Goal: Task Accomplishment & Management: Manage account settings

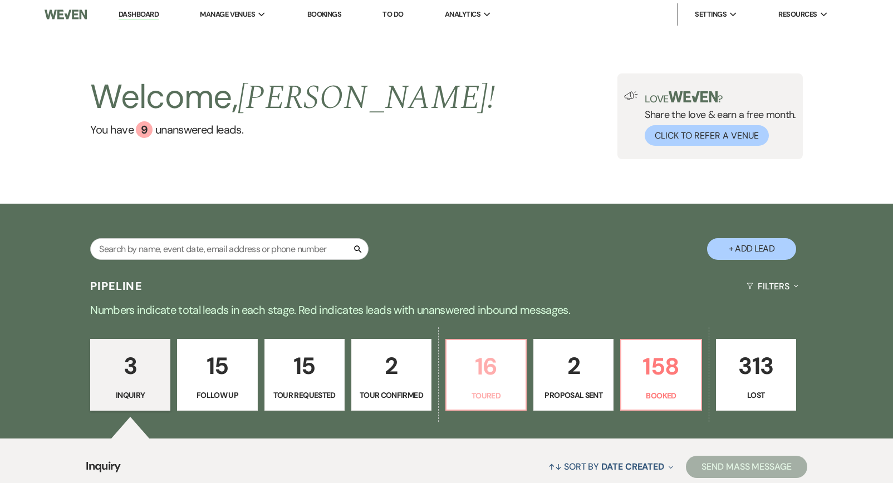
click at [520, 347] on link "16 Toured" at bounding box center [485, 375] width 81 height 72
select select "5"
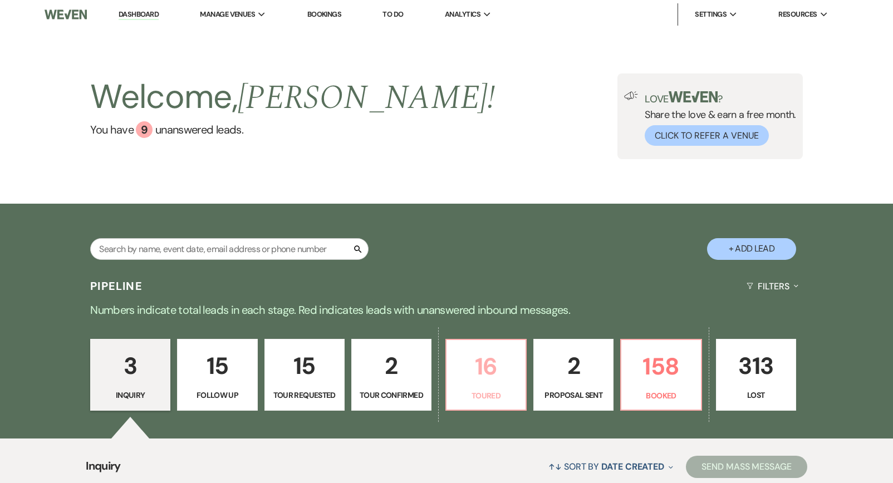
select select "5"
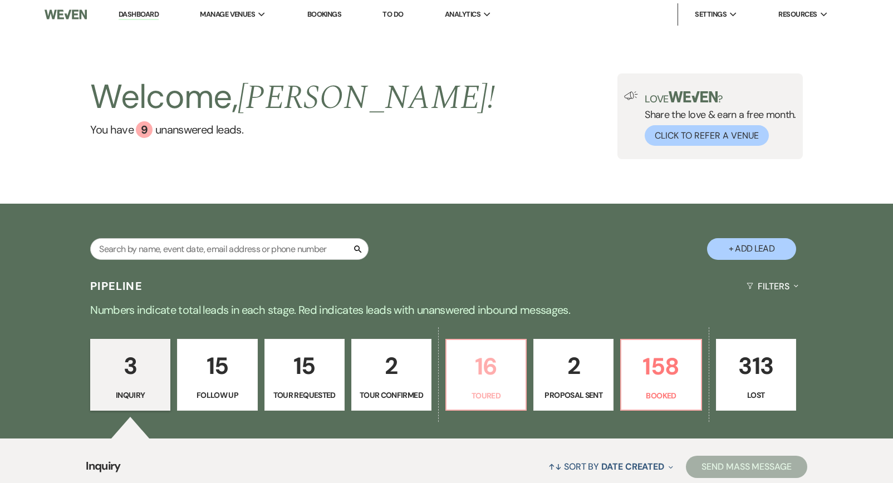
select select "5"
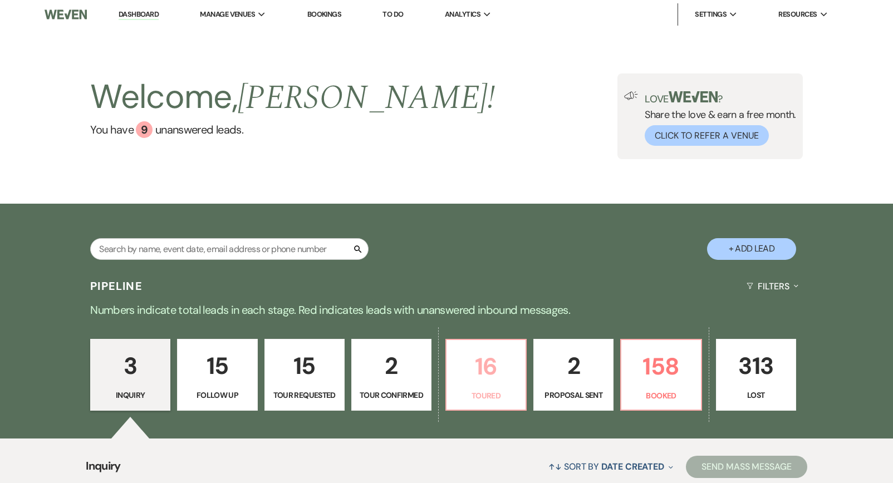
select select "5"
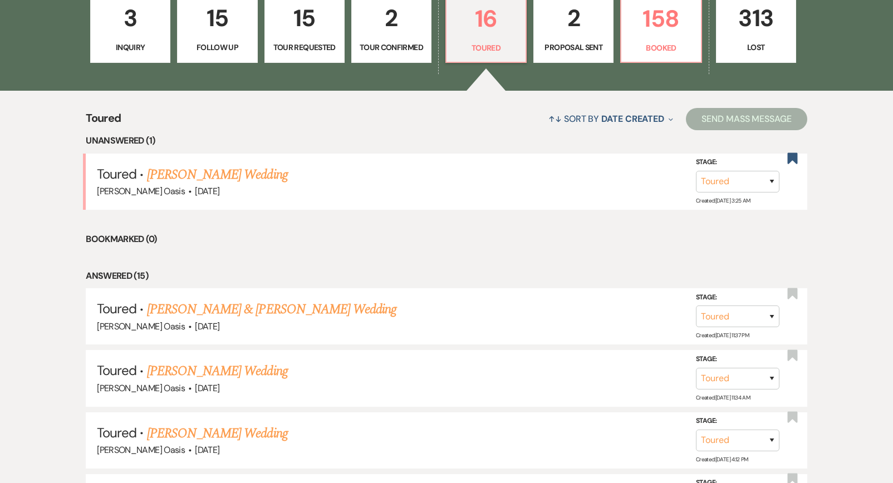
scroll to position [438, 0]
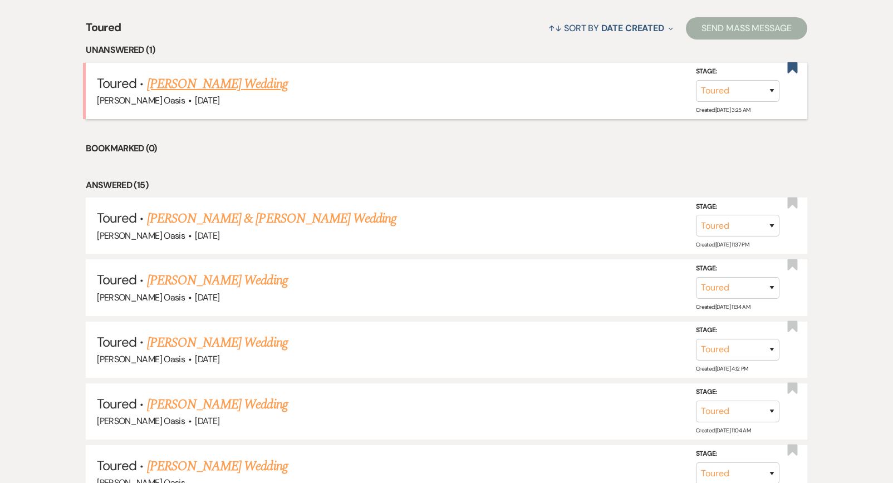
click at [257, 81] on link "[PERSON_NAME] Wedding" at bounding box center [217, 84] width 141 height 20
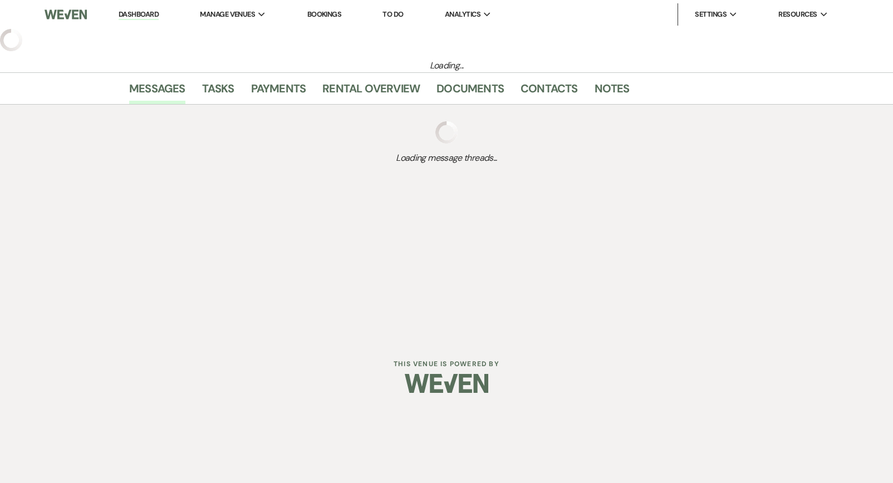
select select "5"
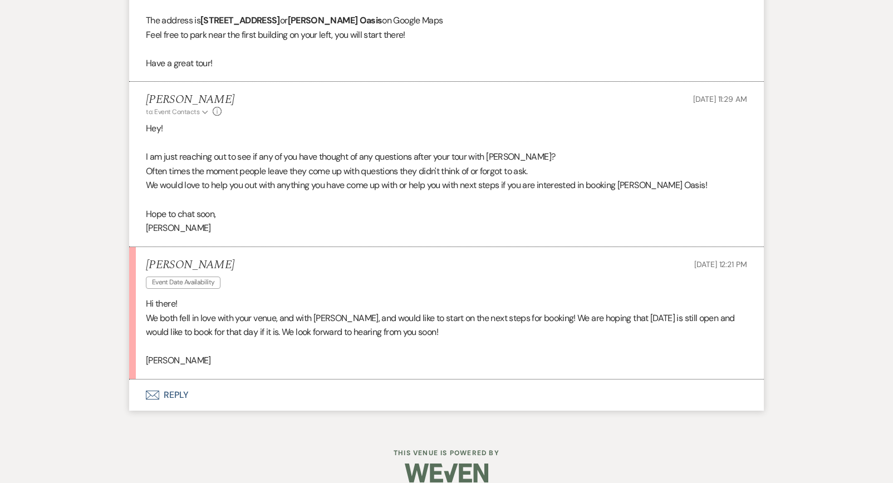
scroll to position [1525, 0]
click at [185, 381] on button "Envelope Reply" at bounding box center [446, 396] width 634 height 31
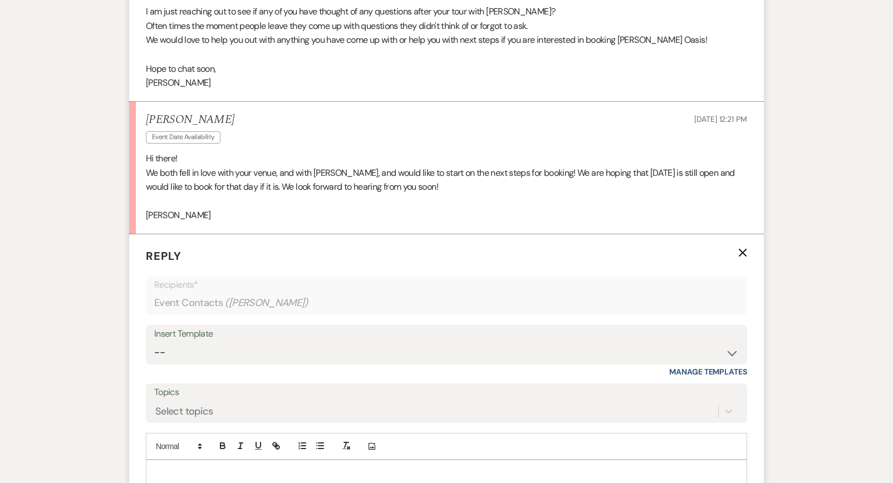
scroll to position [1739, 0]
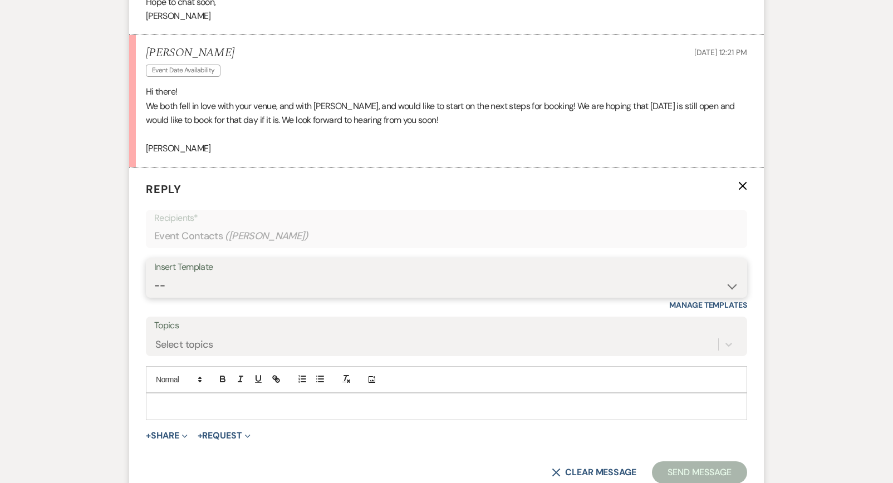
select select "2593"
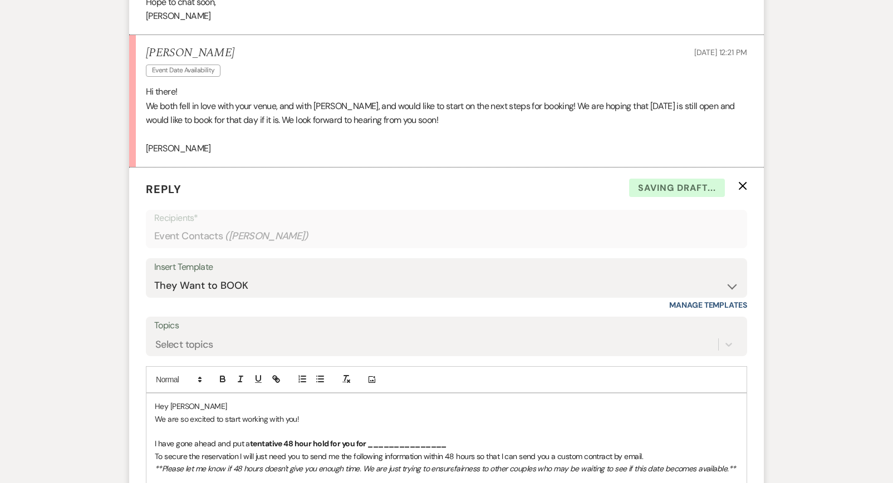
click at [201, 400] on p "Hey [PERSON_NAME]" at bounding box center [446, 406] width 583 height 12
drag, startPoint x: 297, startPoint y: 401, endPoint x: 130, endPoint y: 400, distance: 166.4
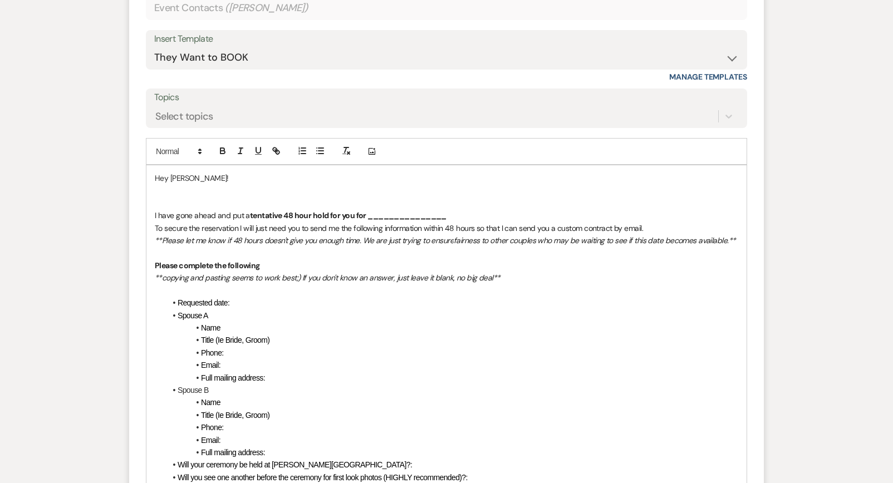
scroll to position [1950, 0]
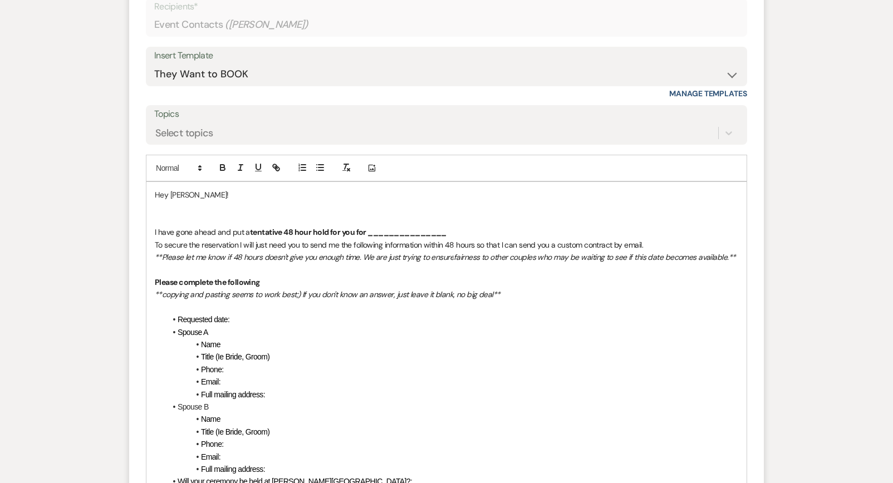
click at [197, 189] on p "Hey [PERSON_NAME]!" at bounding box center [446, 195] width 583 height 12
click at [191, 189] on p "Hey [PERSON_NAME]!" at bounding box center [446, 195] width 583 height 12
click at [181, 201] on p at bounding box center [446, 207] width 583 height 12
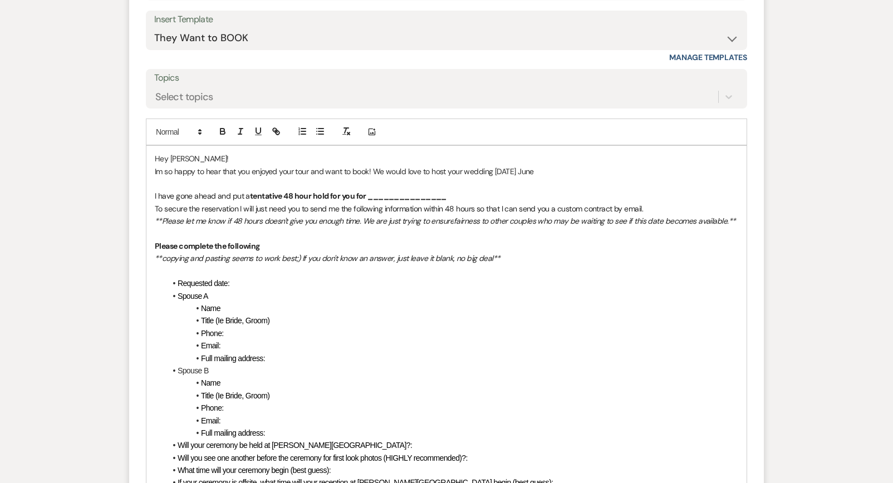
scroll to position [1997, 0]
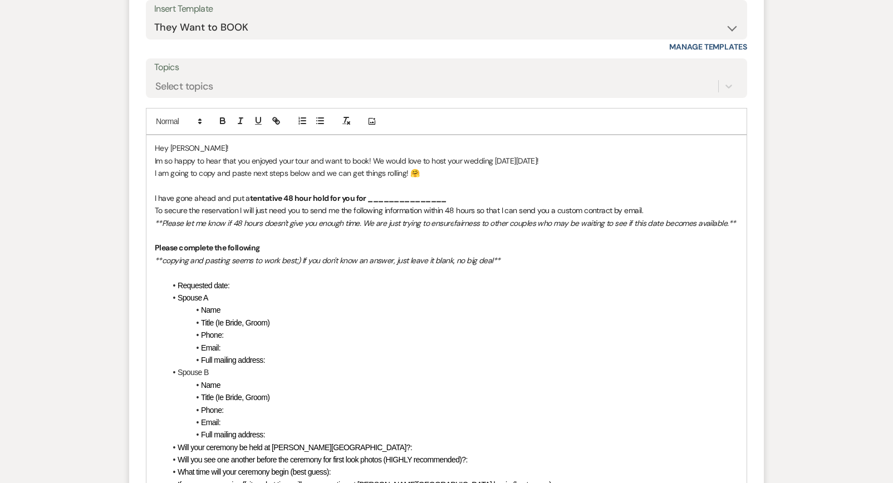
click at [309, 179] on p at bounding box center [446, 185] width 583 height 12
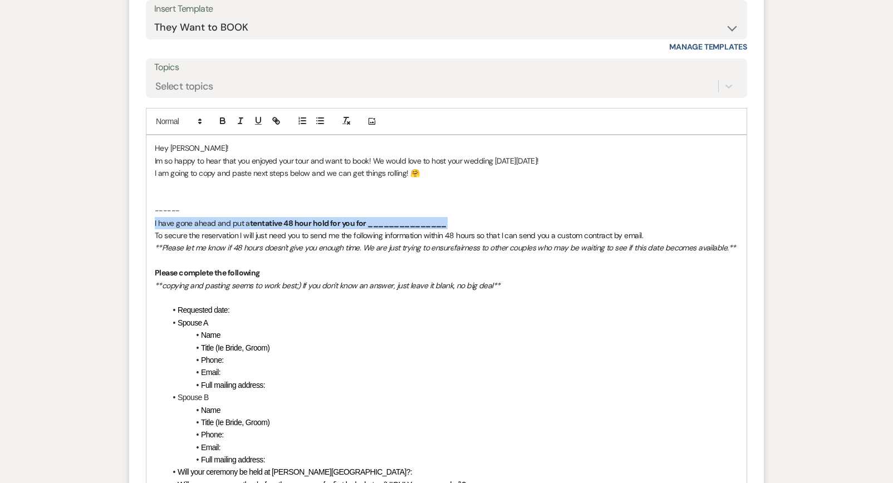
drag, startPoint x: 478, startPoint y: 210, endPoint x: 193, endPoint y: 198, distance: 285.7
click at [193, 198] on div "Hey [PERSON_NAME]! Im so happy to hear that you enjoyed your tour and want to b…" at bounding box center [446, 428] width 600 height 586
click at [220, 118] on icon "button" at bounding box center [222, 119] width 4 height 3
drag, startPoint x: 504, startPoint y: 143, endPoint x: 581, endPoint y: 143, distance: 76.8
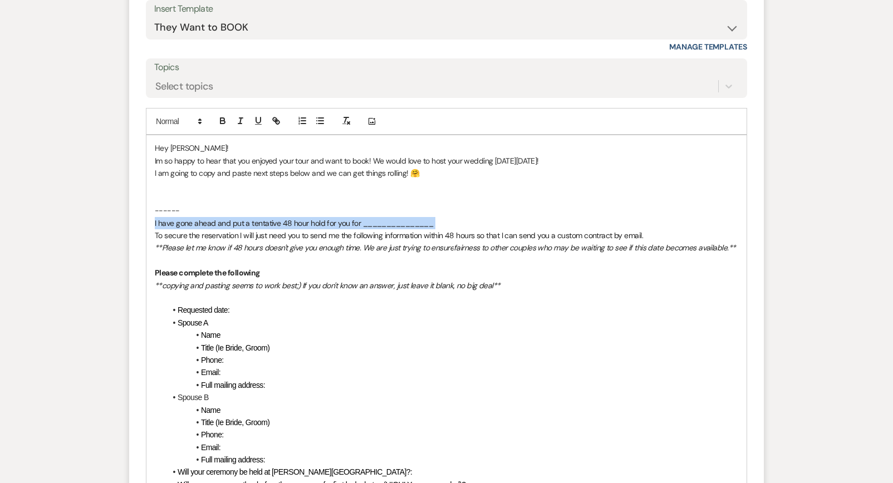
click at [581, 155] on p "Im so happy to hear that you enjoyed your tour and want to book! We would love …" at bounding box center [446, 161] width 583 height 12
copy p "[DATE]"
drag, startPoint x: 360, startPoint y: 207, endPoint x: 444, endPoint y: 208, distance: 84.0
click at [444, 217] on p "I have gone ahead and put a tentative 48 hour hold for you for _______________" at bounding box center [446, 223] width 583 height 12
click at [464, 280] on em "**copying and pasting seems to work best;) If you don't know an answer, just le…" at bounding box center [328, 285] width 346 height 10
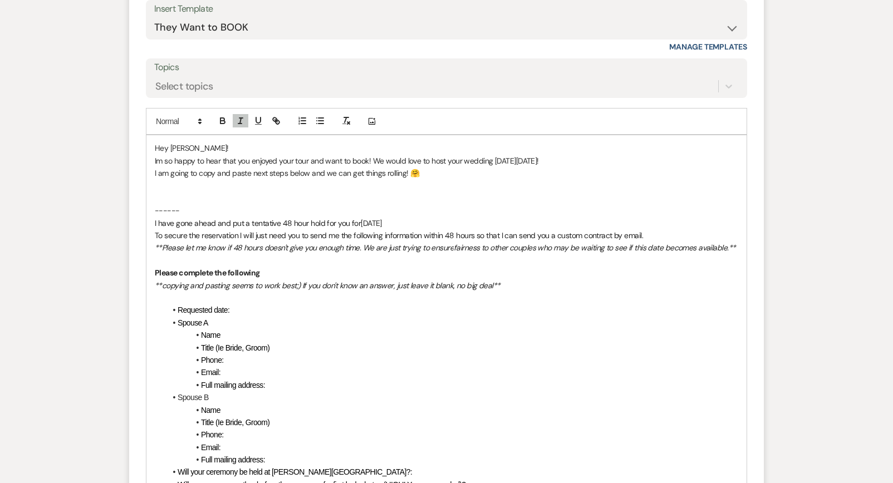
drag, startPoint x: 448, startPoint y: 200, endPoint x: 361, endPoint y: 205, distance: 87.5
click at [361, 217] on p "I have gone ahead and put a tentative 48 hour hold for you for [DATE]" at bounding box center [446, 223] width 583 height 12
click at [222, 114] on button "button" at bounding box center [223, 120] width 16 height 13
click at [231, 179] on p at bounding box center [446, 185] width 583 height 12
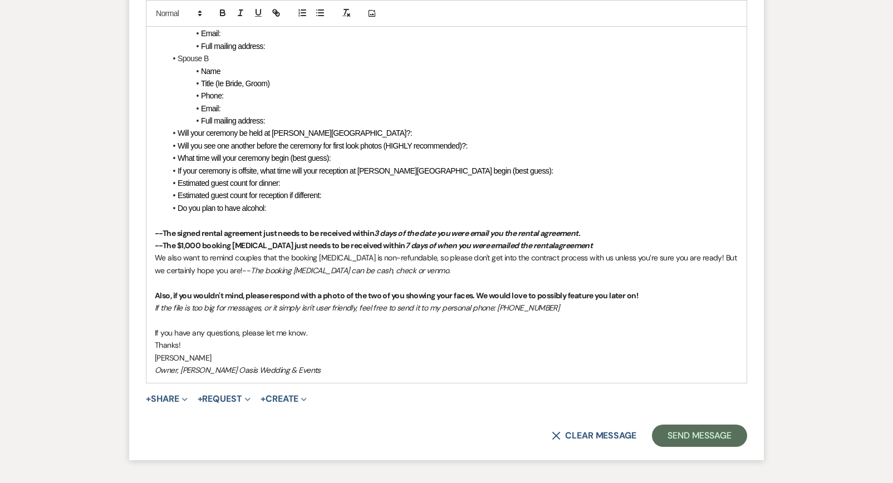
scroll to position [2339, 0]
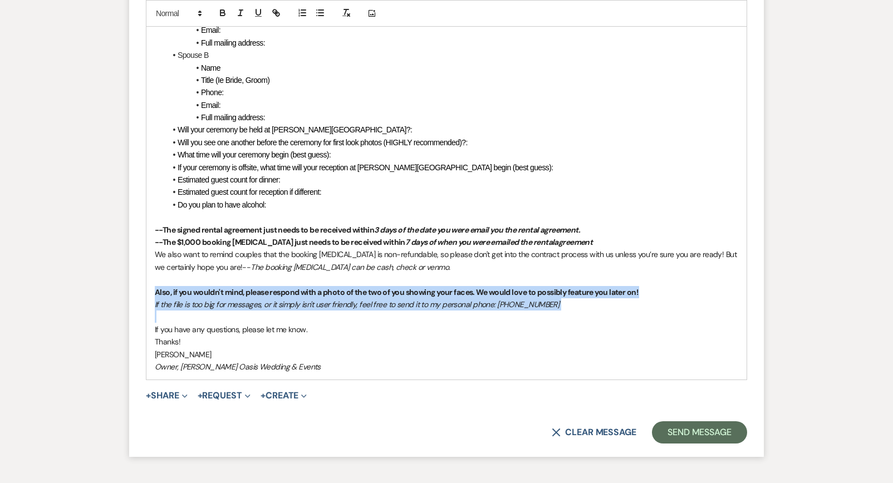
drag, startPoint x: 169, startPoint y: 293, endPoint x: 152, endPoint y: 269, distance: 29.6
click at [152, 269] on div "Hey [PERSON_NAME]! Im so happy to hear that you enjoyed your tour and want to b…" at bounding box center [446, 86] width 600 height 586
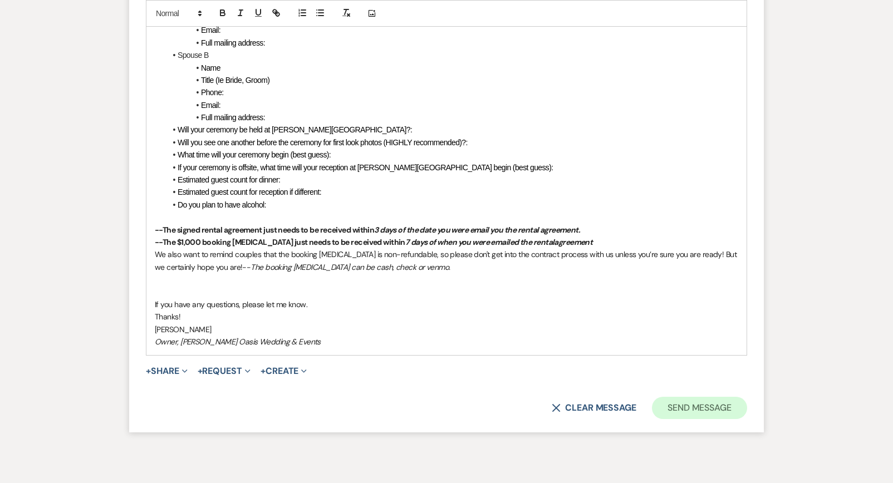
click at [727, 397] on button "Send Message" at bounding box center [699, 408] width 95 height 22
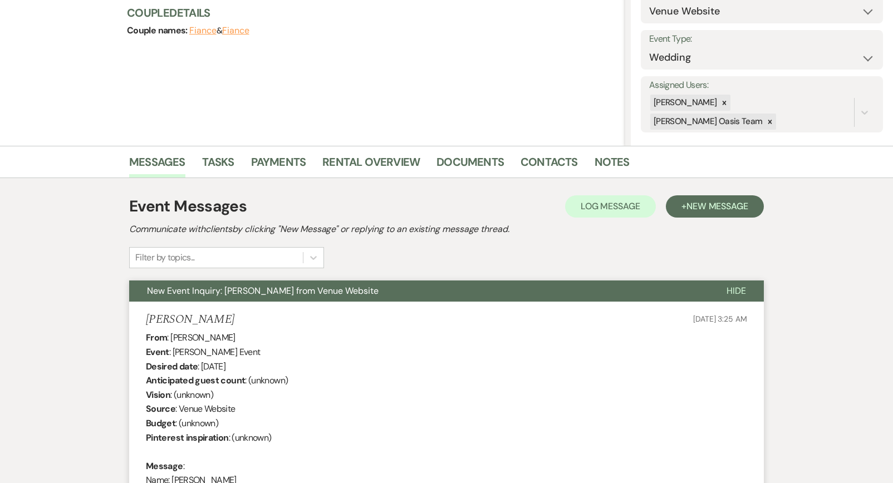
scroll to position [0, 0]
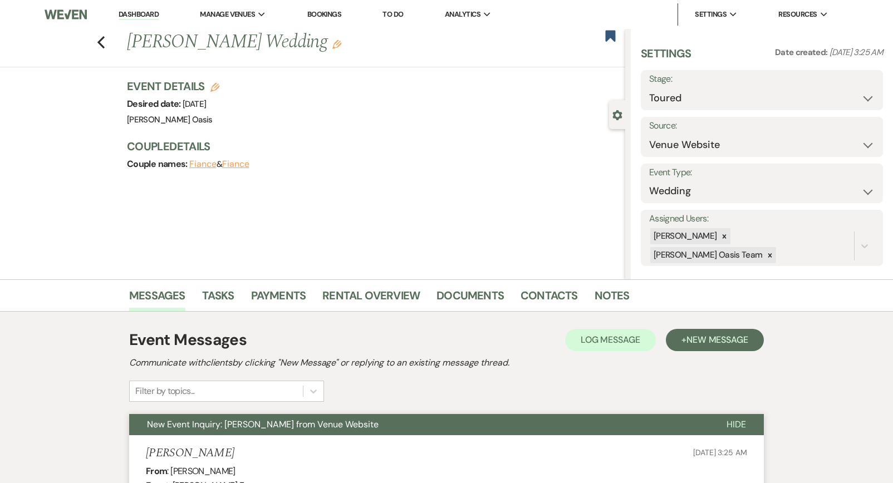
click at [216, 82] on button "Edit" at bounding box center [214, 87] width 9 height 10
select select "615"
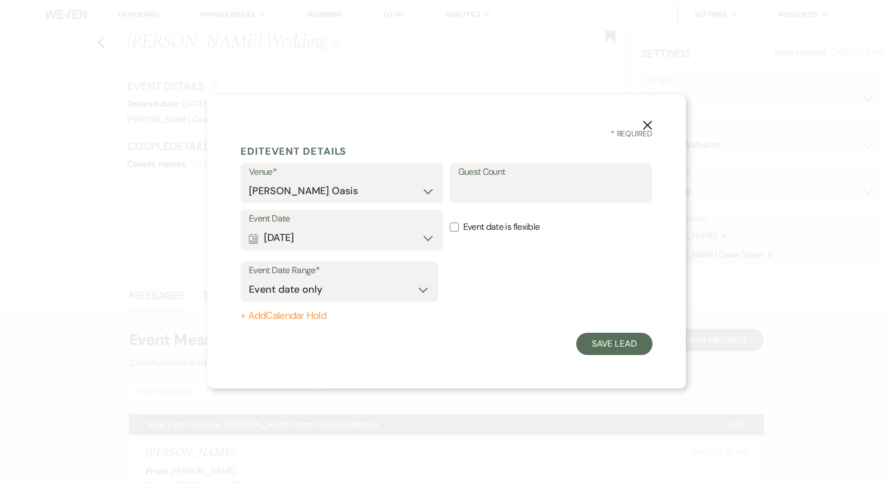
click at [317, 227] on button "Calendar [DATE] Expand" at bounding box center [342, 238] width 186 height 22
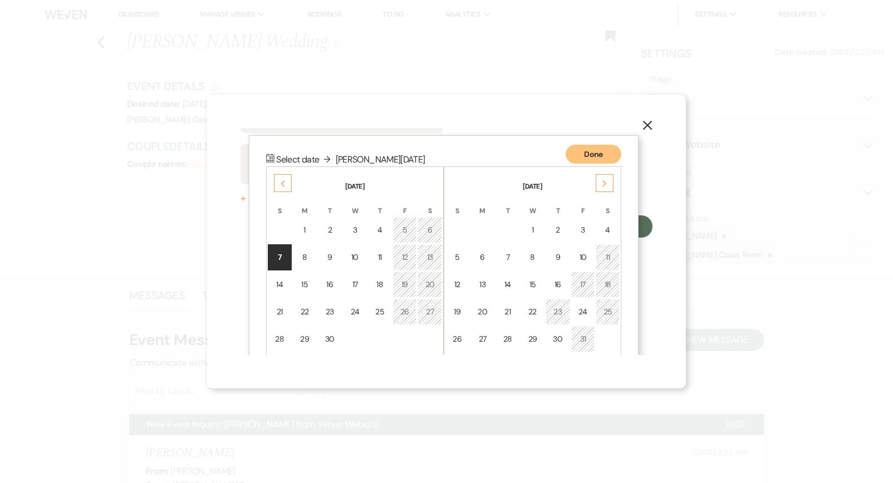
scroll to position [142, 0]
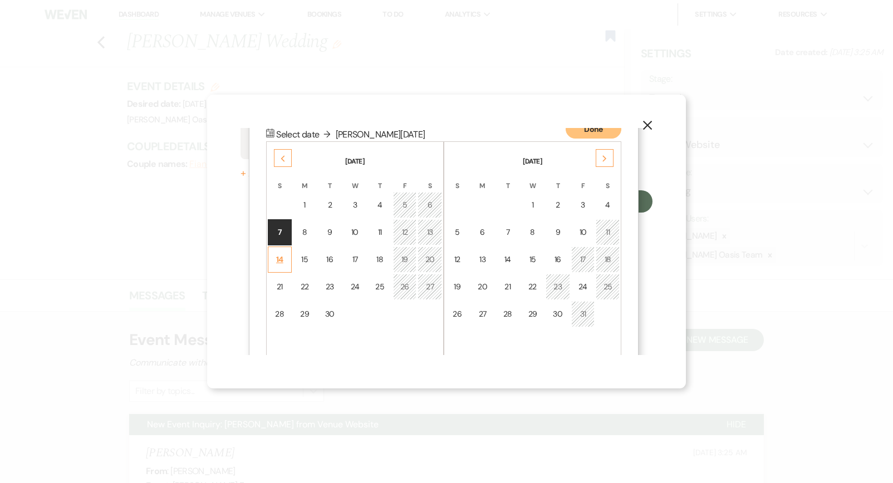
click at [282, 267] on td "14" at bounding box center [280, 259] width 24 height 26
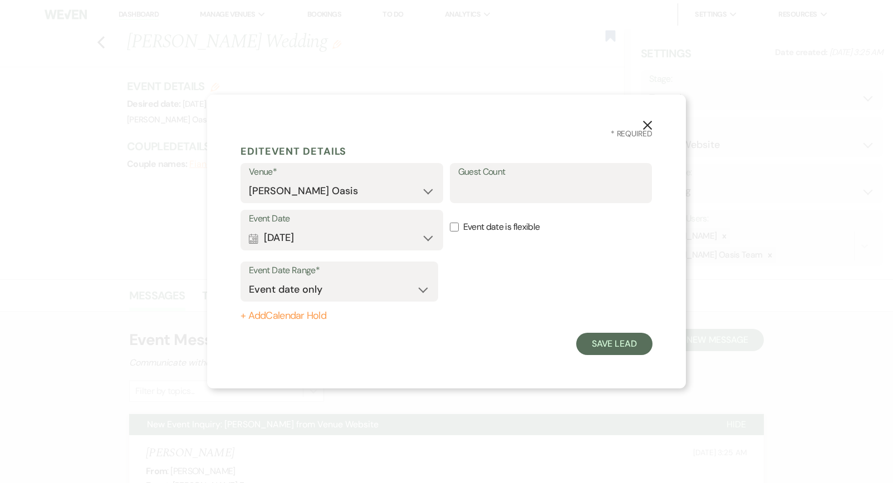
click at [275, 317] on button "+ Add Calendar Hold" at bounding box center [339, 315] width 198 height 11
select select "false"
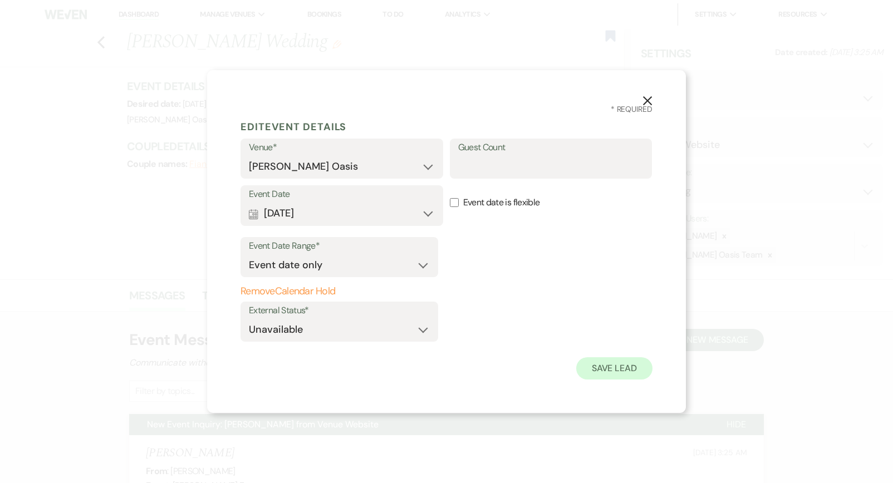
click at [624, 373] on button "Save Lead" at bounding box center [614, 368] width 76 height 22
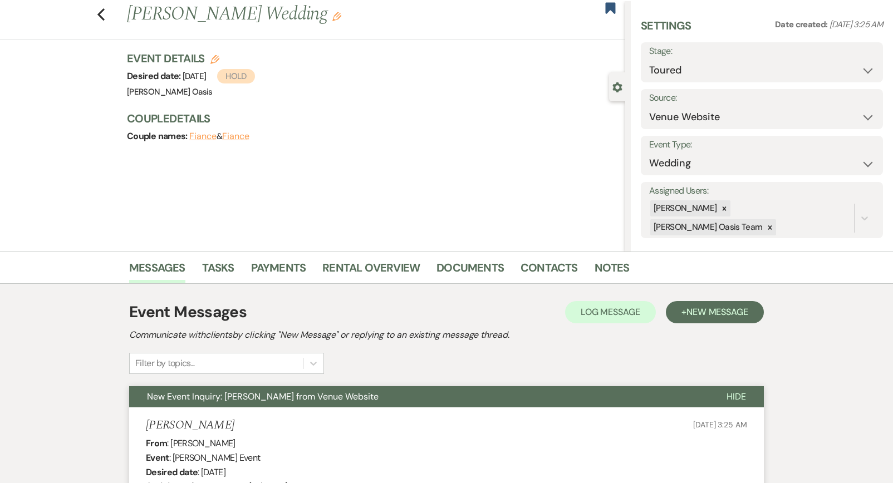
scroll to position [30, 0]
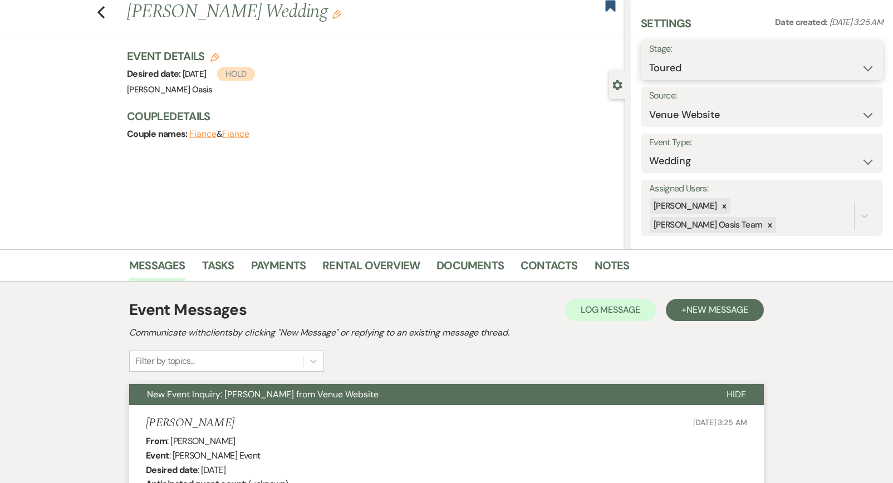
select select "6"
click at [841, 58] on button "Save" at bounding box center [857, 60] width 51 height 22
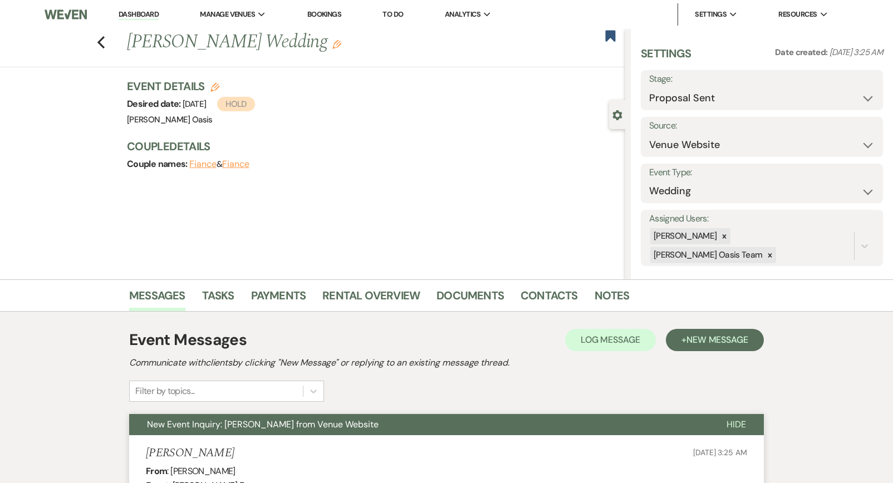
scroll to position [0, 0]
click at [150, 12] on link "Dashboard" at bounding box center [139, 14] width 40 height 11
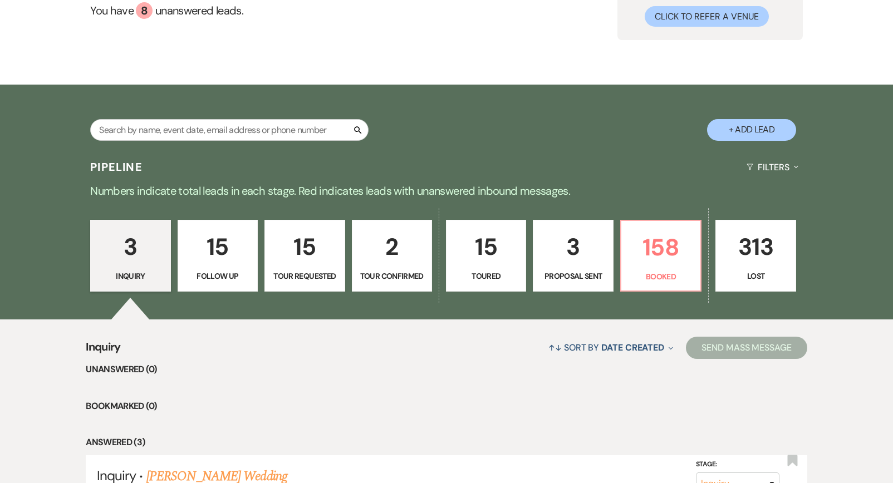
scroll to position [117, 0]
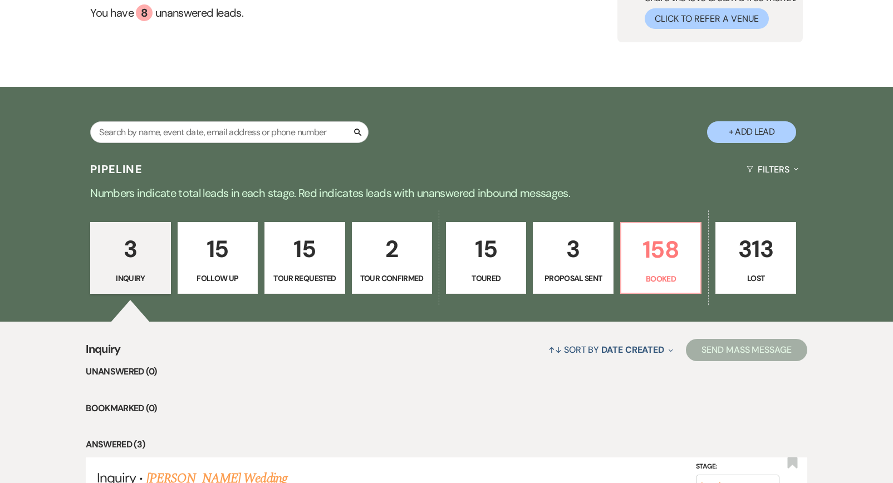
click at [378, 264] on p "2" at bounding box center [392, 248] width 66 height 37
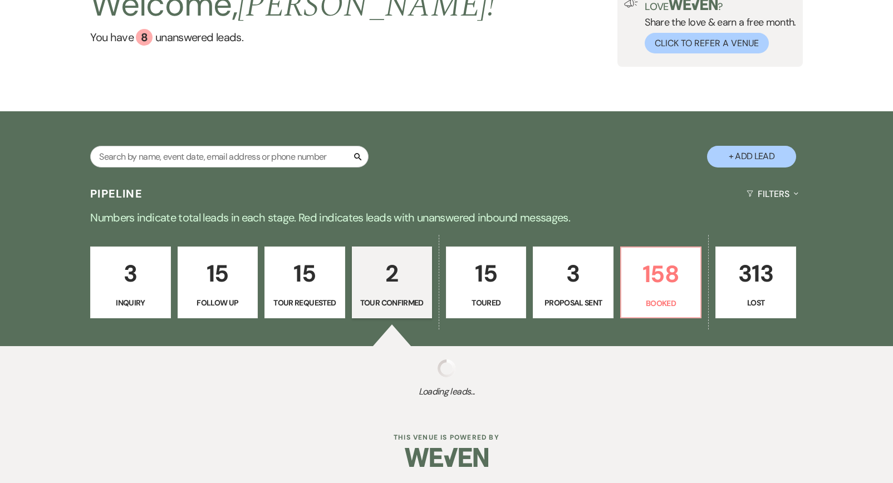
select select "4"
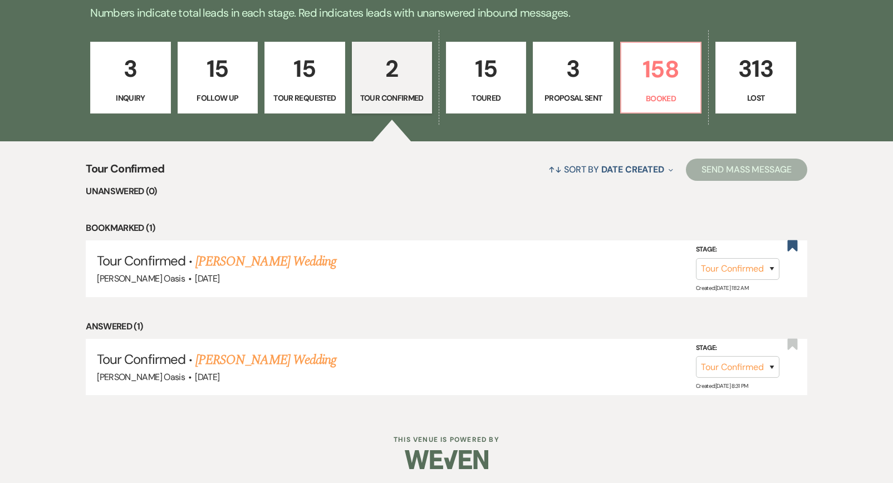
scroll to position [296, 0]
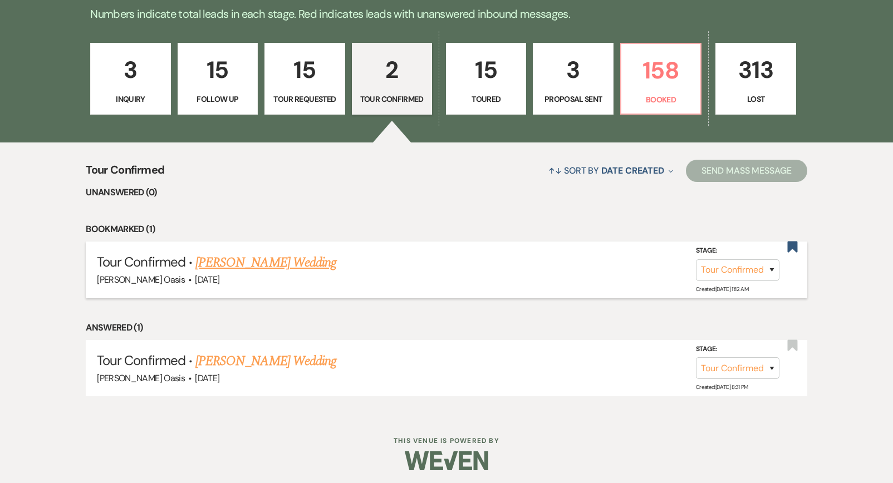
click at [313, 255] on link "[PERSON_NAME] Wedding" at bounding box center [265, 263] width 141 height 20
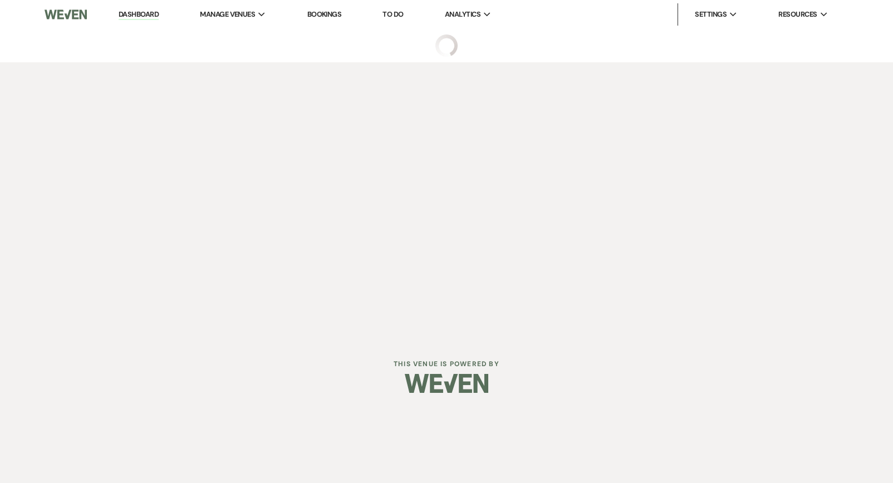
select select "4"
select select "5"
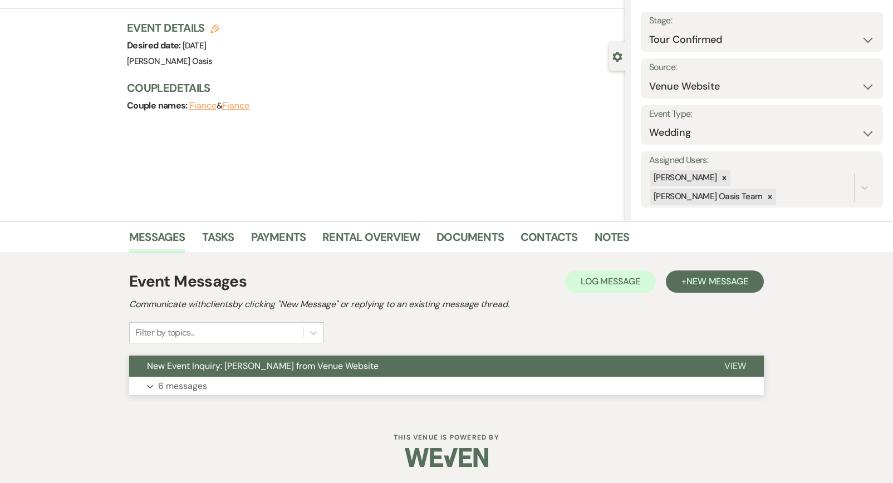
click at [265, 367] on span "New Event Inquiry: [PERSON_NAME] from Venue Website" at bounding box center [262, 366] width 231 height 12
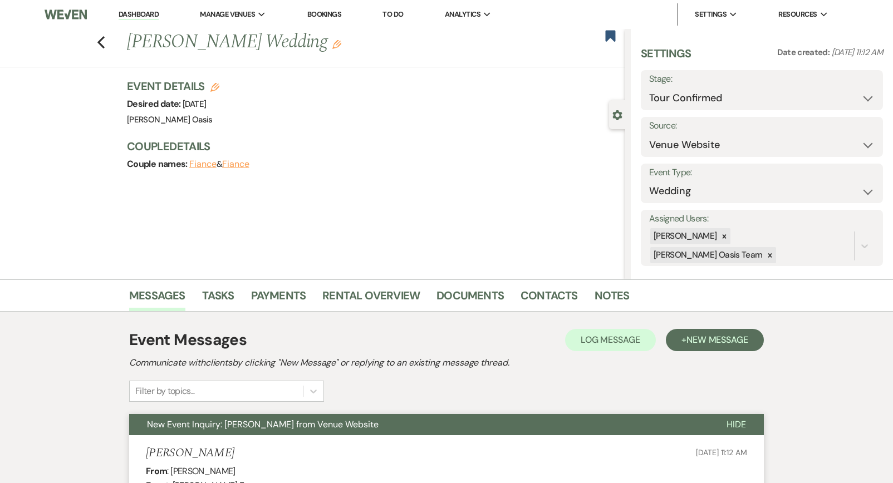
click at [217, 83] on icon "Edit" at bounding box center [214, 87] width 9 height 9
select select "615"
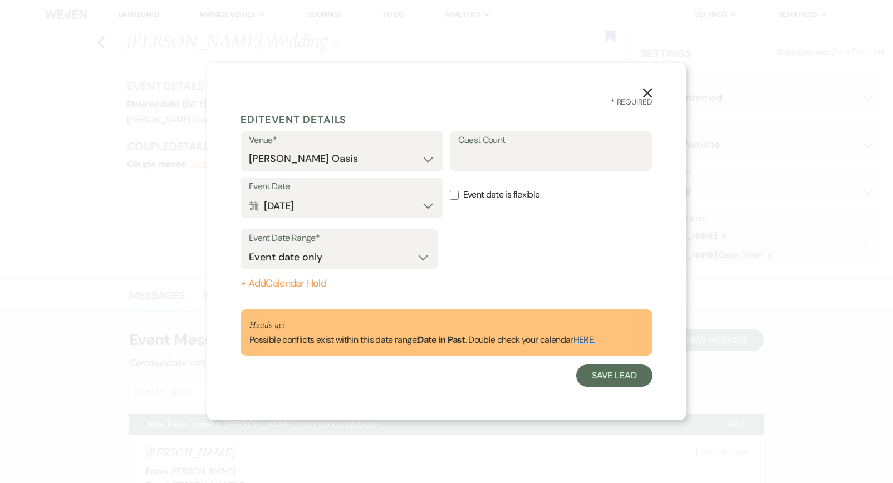
click at [430, 205] on button "Calendar [DATE] Expand" at bounding box center [342, 206] width 186 height 22
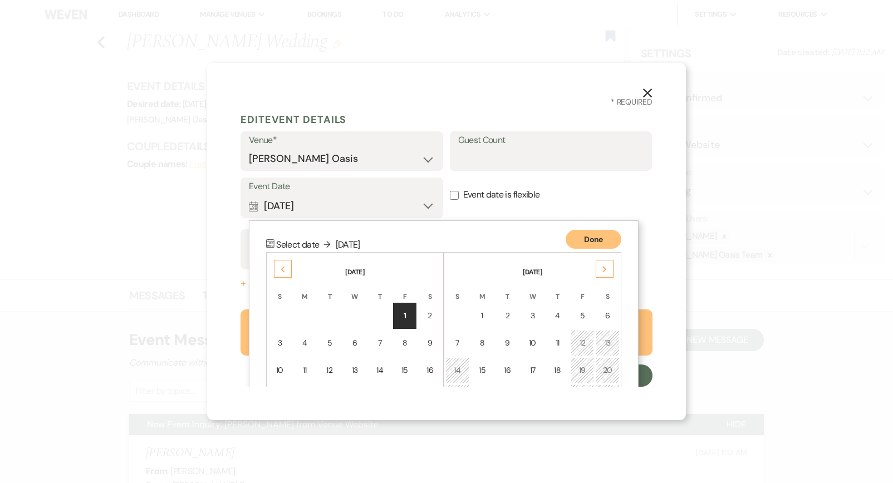
scroll to position [97, 0]
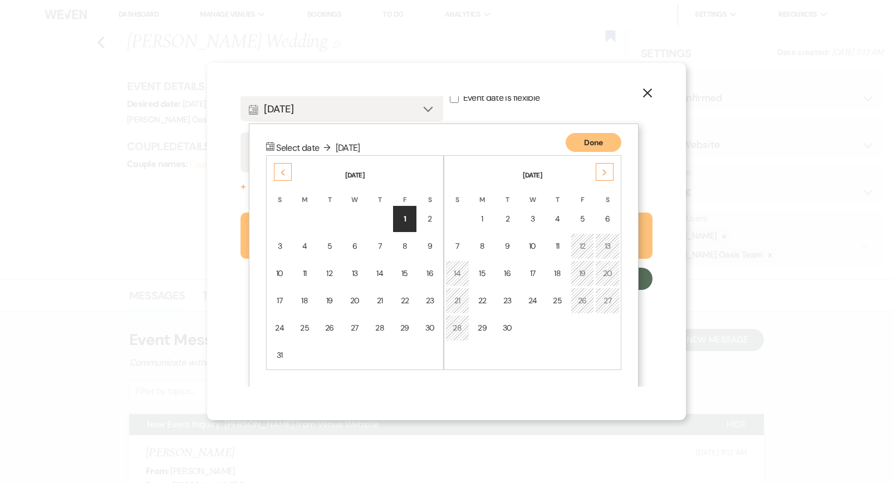
click at [605, 170] on use at bounding box center [604, 172] width 4 height 6
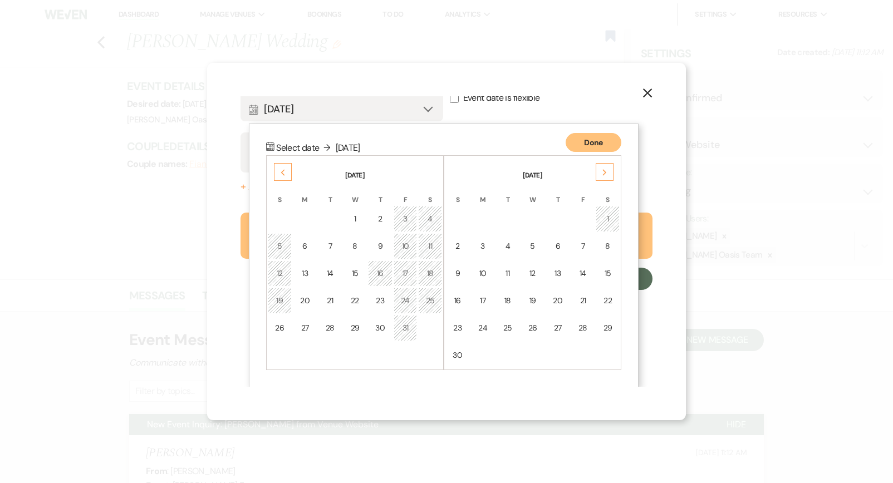
click at [605, 170] on use at bounding box center [604, 172] width 4 height 6
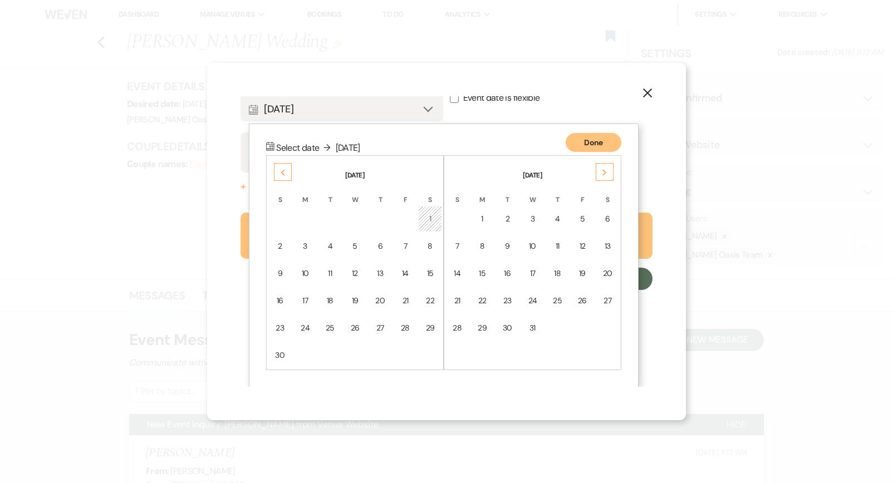
click at [605, 170] on use at bounding box center [604, 172] width 4 height 6
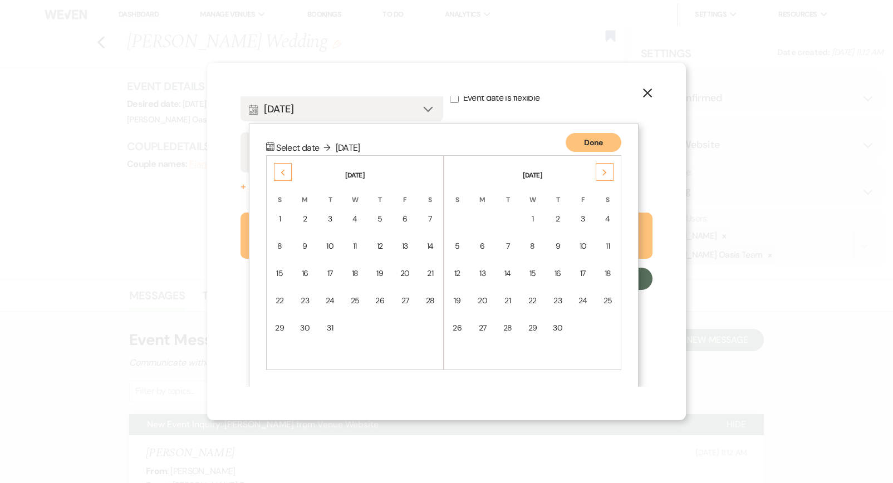
click at [605, 170] on use at bounding box center [604, 172] width 4 height 6
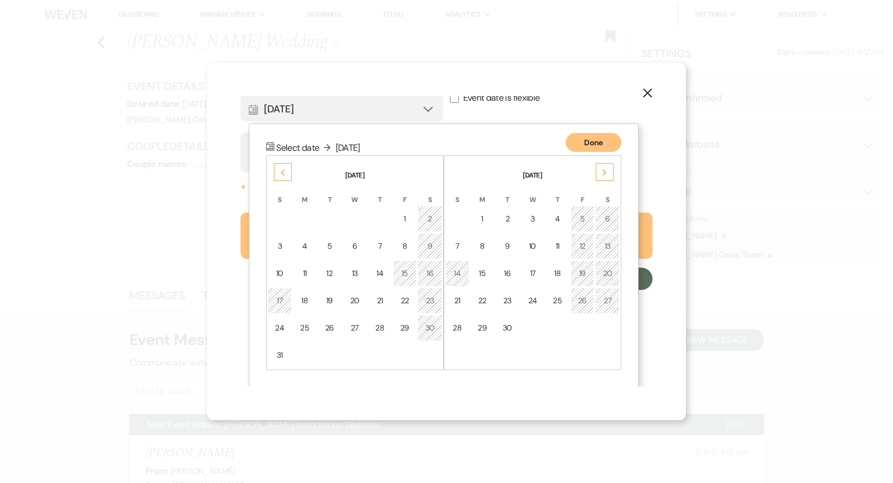
click at [605, 170] on use at bounding box center [604, 172] width 4 height 6
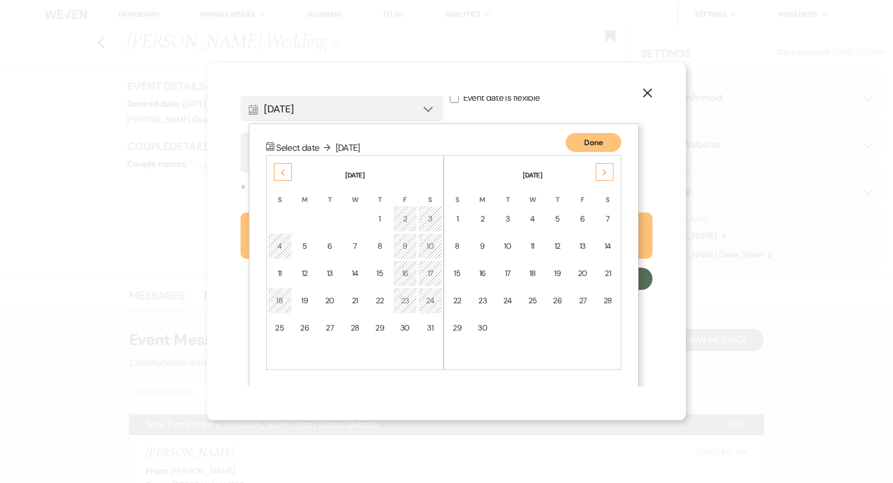
click at [605, 170] on use at bounding box center [604, 172] width 4 height 6
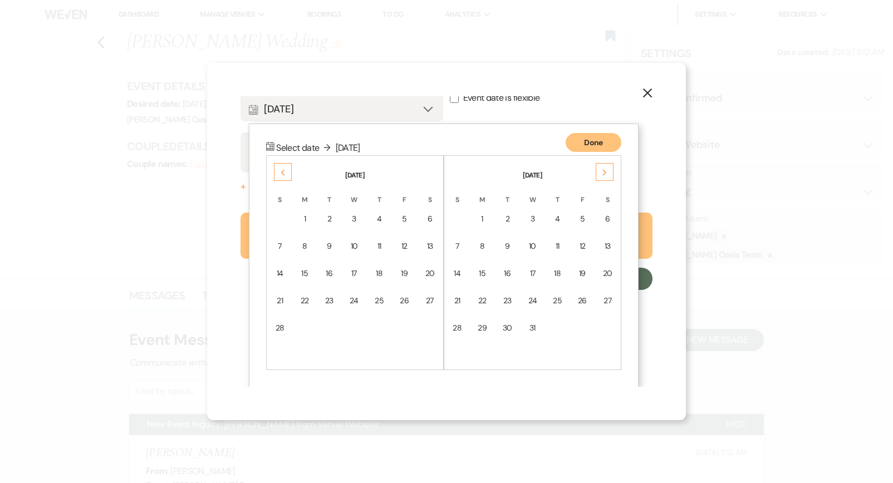
click at [605, 170] on use at bounding box center [604, 172] width 4 height 6
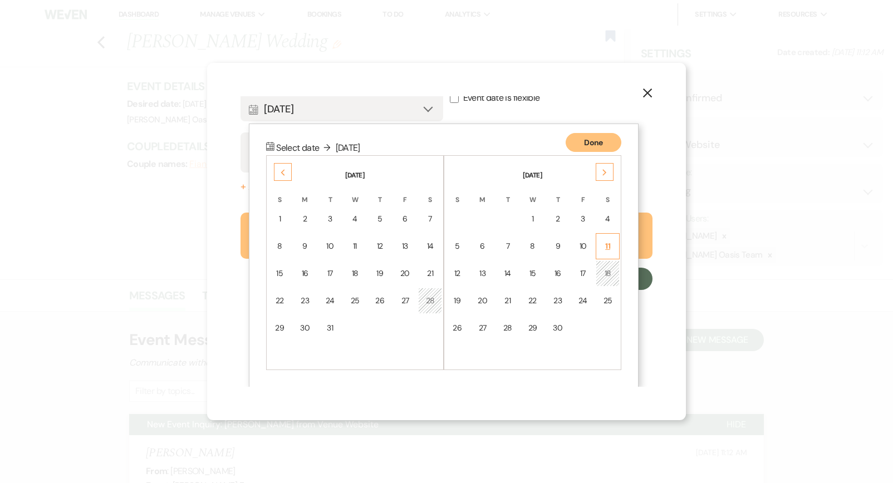
click at [611, 240] on div "11" at bounding box center [607, 246] width 9 height 12
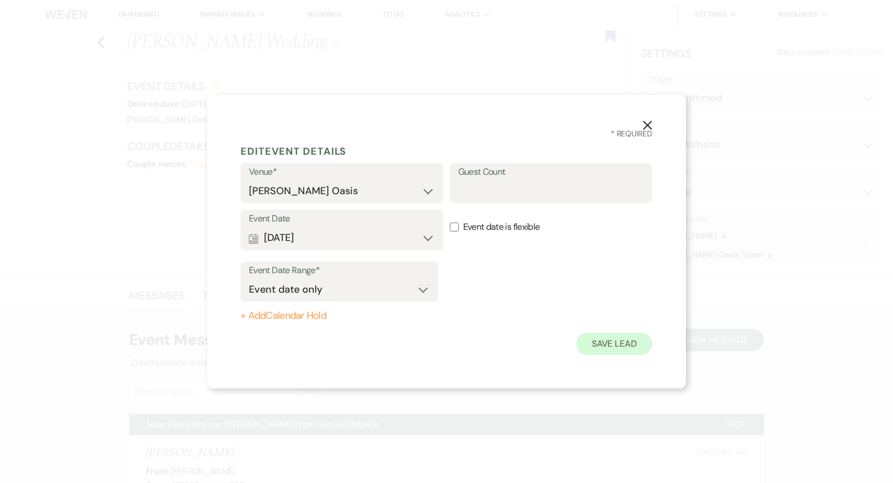
click at [599, 342] on button "Save Lead" at bounding box center [614, 344] width 76 height 22
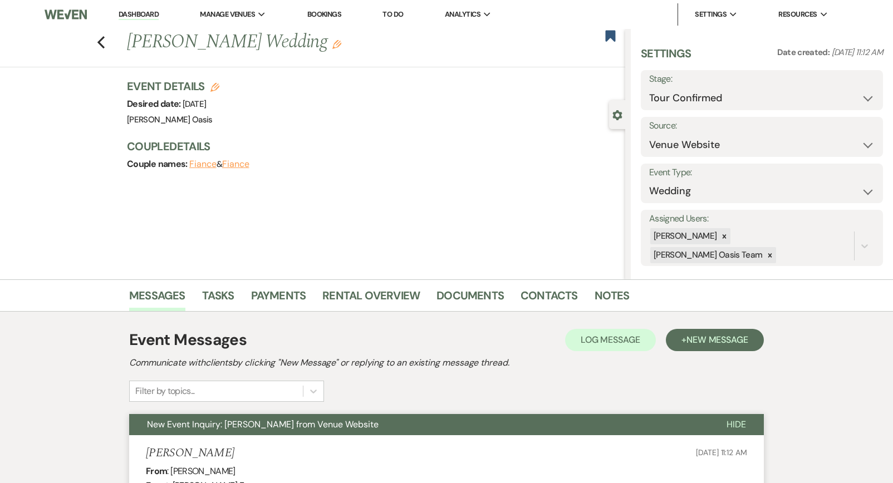
click at [107, 42] on div "Previous [PERSON_NAME] Wedding Edit Bookmark" at bounding box center [309, 48] width 630 height 38
click at [101, 40] on use "button" at bounding box center [100, 42] width 7 height 12
select select "4"
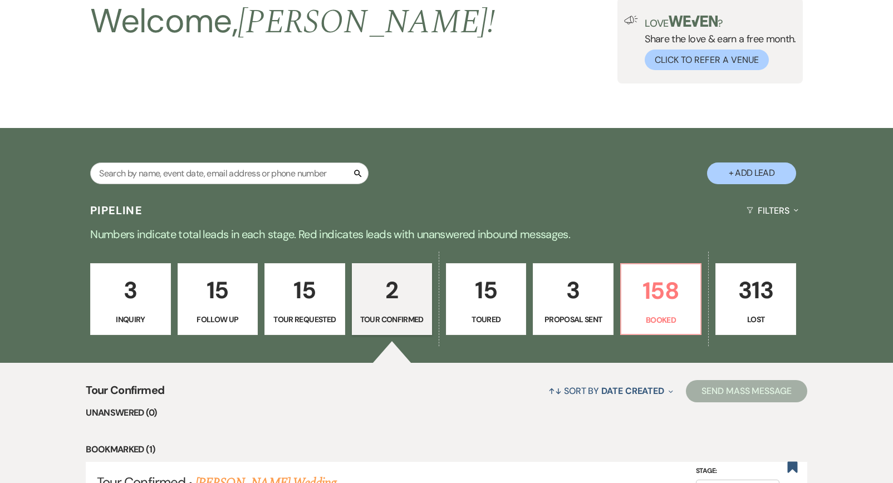
scroll to position [31, 0]
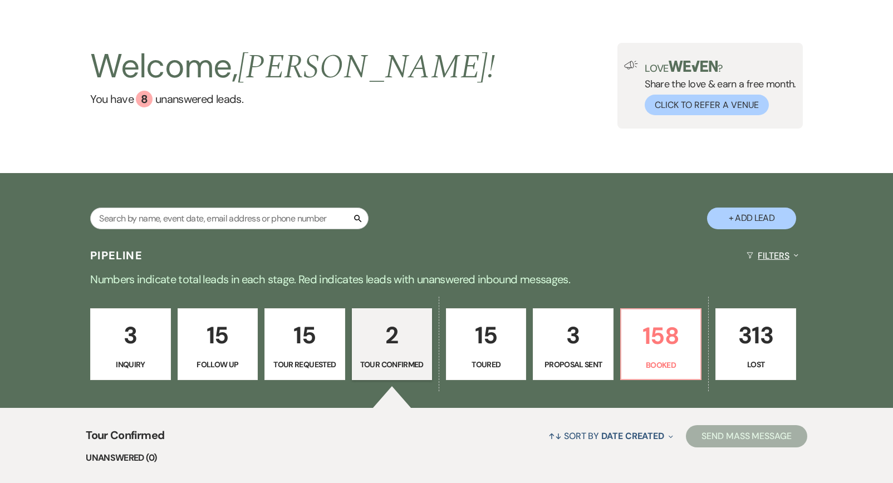
click at [771, 257] on button "Filters Expand" at bounding box center [772, 255] width 61 height 29
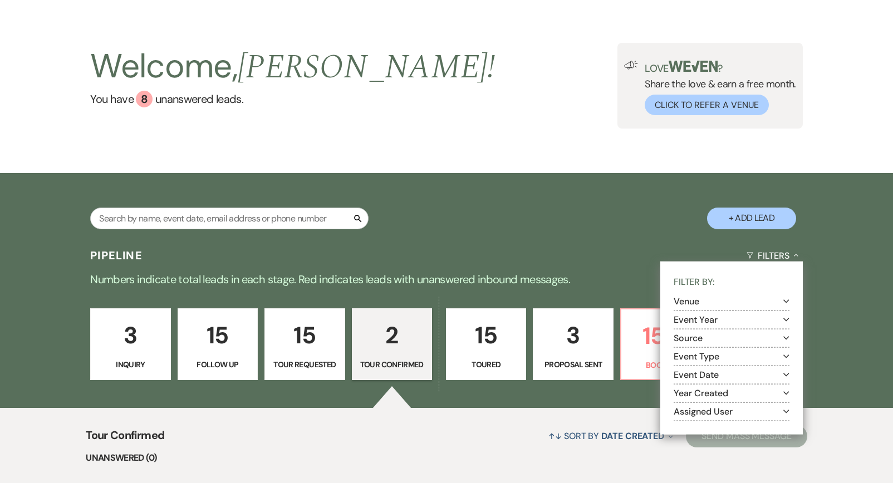
click at [722, 323] on button "Event Year Expand" at bounding box center [731, 319] width 116 height 9
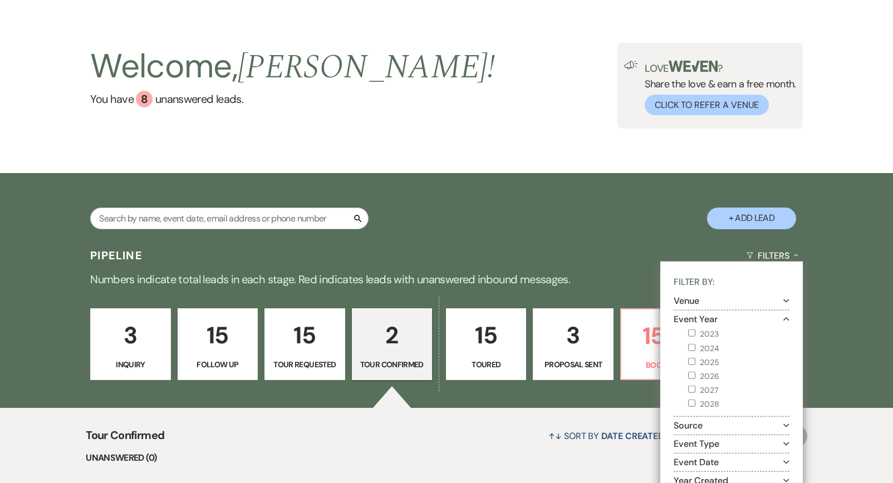
click at [699, 374] on label "2026" at bounding box center [738, 376] width 101 height 14
click at [695, 374] on input "2026" at bounding box center [691, 375] width 7 height 7
checkbox input "true"
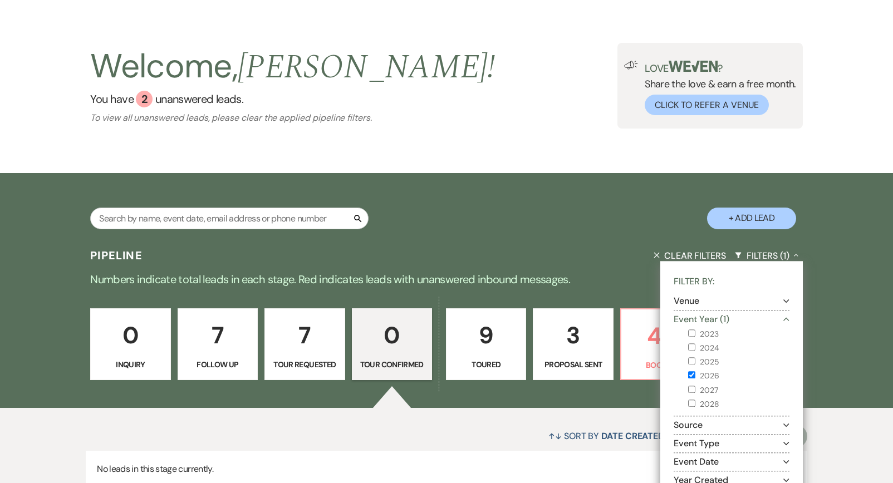
click at [629, 307] on div "0 Inquiry 7 Follow Up 7 Tour Requested 0 Tour Confirmed 9 Toured 3 Proposal Sen…" at bounding box center [446, 352] width 801 height 114
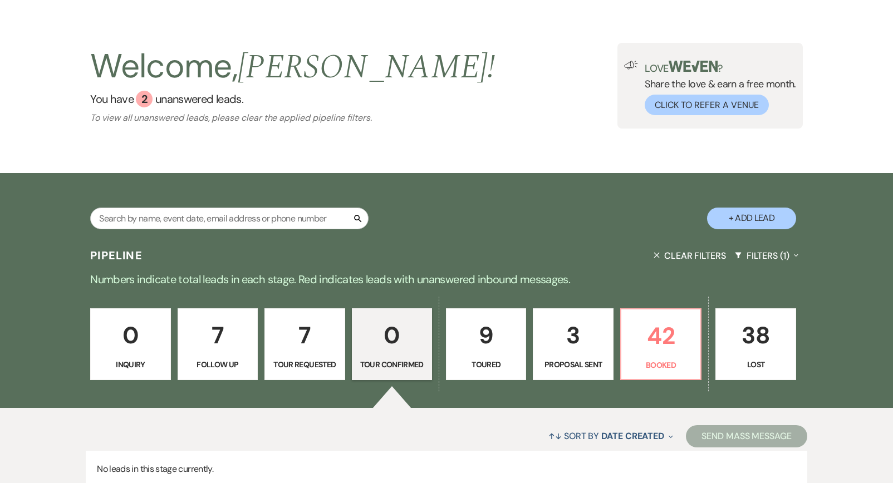
click at [581, 348] on p "3" at bounding box center [573, 335] width 66 height 37
select select "6"
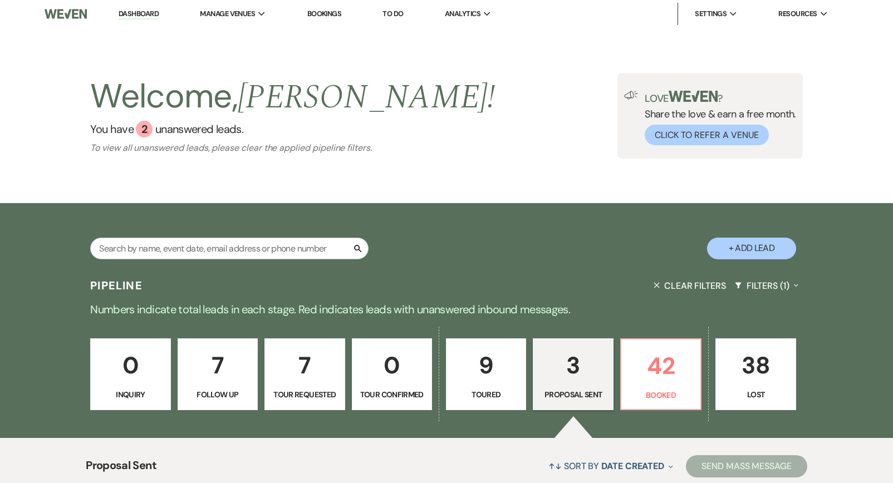
scroll to position [1, 0]
click at [151, 12] on link "Dashboard" at bounding box center [139, 13] width 40 height 11
